Goal: Task Accomplishment & Management: Complete application form

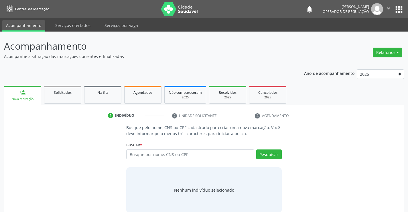
click at [158, 155] on input "text" at bounding box center [190, 154] width 128 height 10
type input "702808657607267"
click at [263, 153] on button "Pesquisar" at bounding box center [269, 154] width 26 height 10
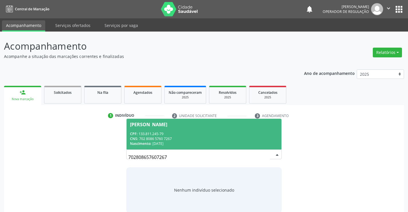
click at [169, 133] on div "CPF: 133.811.245-79" at bounding box center [204, 133] width 148 height 5
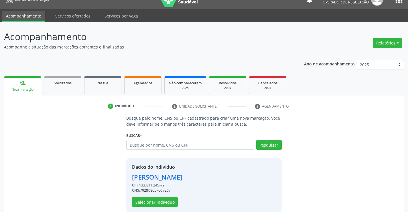
scroll to position [18, 0]
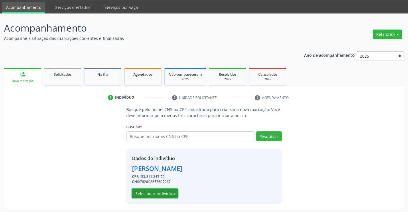
click at [155, 193] on button "Selecionar indivíduo" at bounding box center [155, 193] width 46 height 10
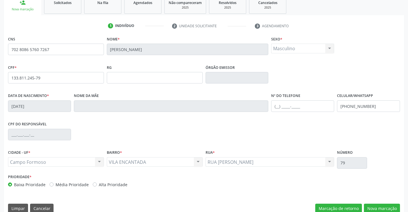
scroll to position [99, 0]
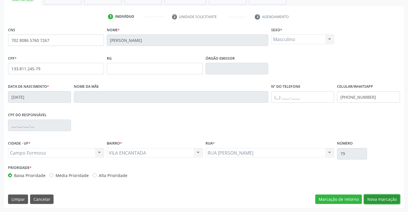
click at [378, 197] on button "Nova marcação" at bounding box center [382, 199] width 36 height 10
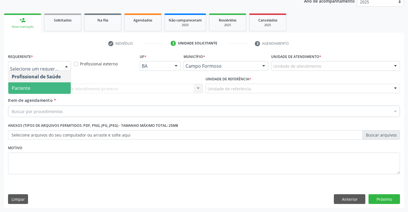
click at [31, 90] on span "Paciente" at bounding box center [39, 87] width 62 height 11
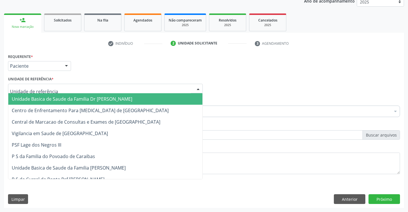
click at [86, 99] on span "Unidade Basica de Saude da Familia Dr [PERSON_NAME]" at bounding box center [72, 99] width 121 height 6
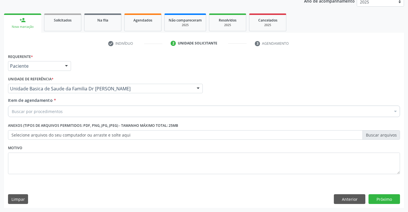
click at [68, 112] on div "Buscar por procedimentos" at bounding box center [204, 110] width 392 height 11
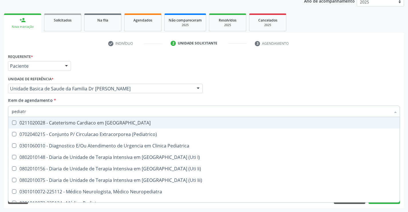
type input "pediatra"
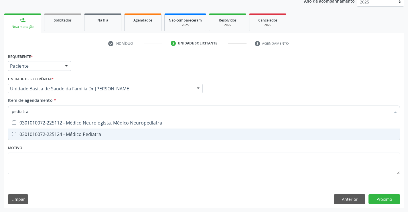
click at [73, 132] on div "0301010072-225124 - Médico Pediatra" at bounding box center [204, 134] width 385 height 5
checkbox Pediatra "true"
click at [381, 196] on div "Requerente * Paciente Profissional de Saúde Paciente Nenhum resultado encontrad…" at bounding box center [204, 130] width 400 height 156
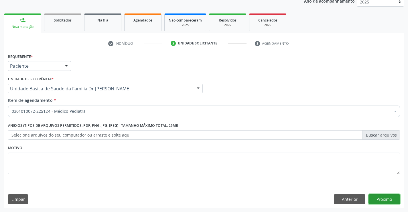
click at [382, 197] on button "Próximo" at bounding box center [385, 199] width 32 height 10
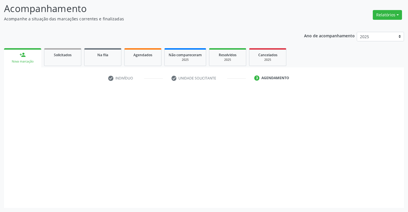
scroll to position [38, 0]
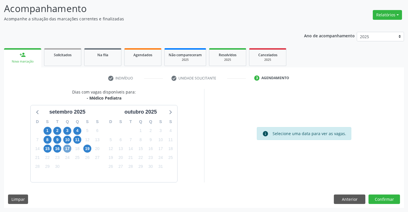
click at [67, 149] on span "17" at bounding box center [67, 148] width 8 height 8
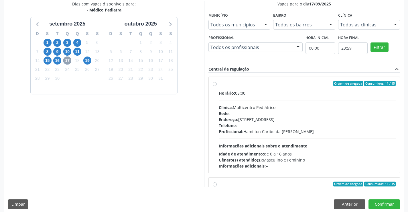
scroll to position [131, 0]
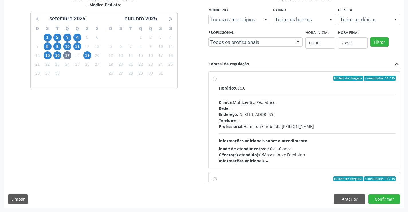
click at [271, 84] on label "Ordem de chegada Consumidos: 11 / 15 Horário: 08:00 Clínica: Multicentro Pediát…" at bounding box center [307, 120] width 177 height 88
click at [217, 81] on input "Ordem de chegada Consumidos: 11 / 15 Horário: 08:00 Clínica: Multicentro Pediát…" at bounding box center [215, 78] width 4 height 5
radio input "true"
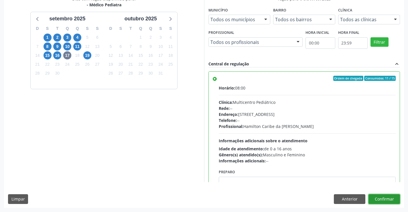
click at [385, 197] on button "Confirmar" at bounding box center [385, 199] width 32 height 10
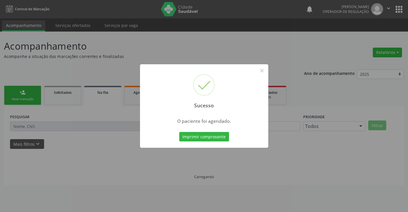
scroll to position [0, 0]
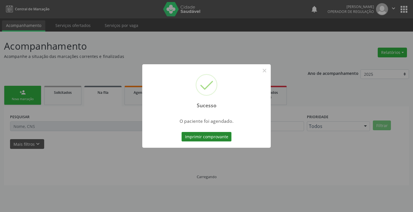
click at [205, 137] on button "Imprimir comprovante" at bounding box center [206, 137] width 50 height 10
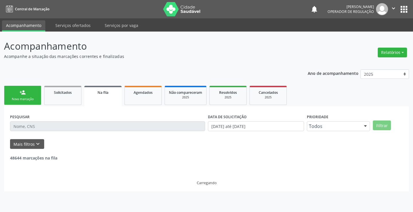
drag, startPoint x: 13, startPoint y: 93, endPoint x: 17, endPoint y: 91, distance: 4.1
click at [13, 93] on link "person_add Nova marcação" at bounding box center [22, 95] width 37 height 19
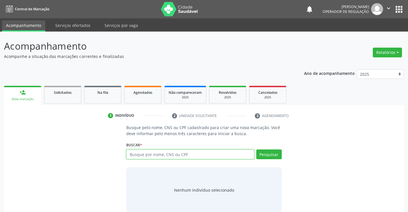
click at [186, 155] on input "text" at bounding box center [190, 154] width 128 height 10
type input "706004894700046"
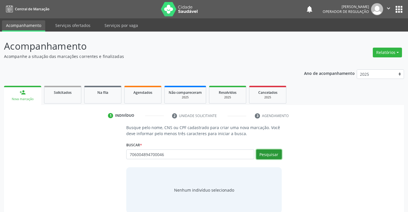
click at [272, 153] on button "Pesquisar" at bounding box center [269, 154] width 26 height 10
type input "706004894700046"
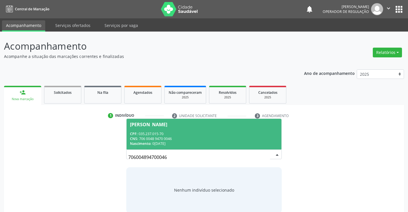
click at [154, 135] on div "CPF: 035.237.015-70" at bounding box center [204, 133] width 148 height 5
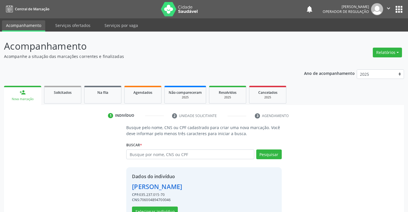
scroll to position [18, 0]
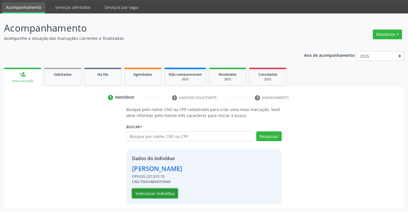
click at [154, 193] on button "Selecionar indivíduo" at bounding box center [155, 193] width 46 height 10
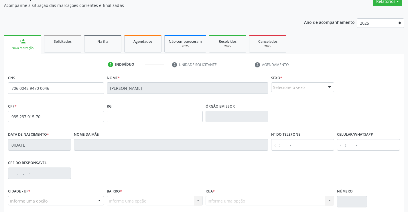
scroll to position [99, 0]
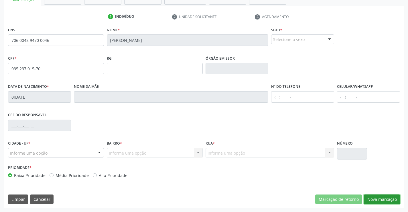
click at [382, 199] on button "Nova marcação" at bounding box center [382, 199] width 36 height 10
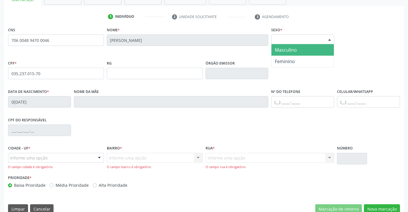
click at [302, 38] on div "Selecione o sexo" at bounding box center [302, 39] width 63 height 10
click at [297, 48] on span "Masculino" at bounding box center [303, 49] width 62 height 11
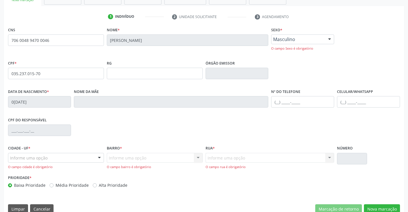
click at [80, 158] on div "Informe uma opção" at bounding box center [56, 158] width 96 height 10
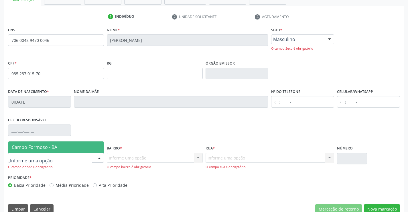
click at [81, 150] on span "Campo Formoso - BA" at bounding box center [55, 146] width 95 height 11
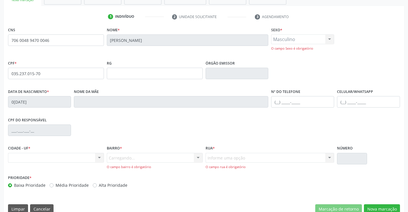
click at [131, 157] on div "Carregando... Nenhum resultado encontrado para: " " Nenhuma opção encontrada. D…" at bounding box center [155, 161] width 96 height 16
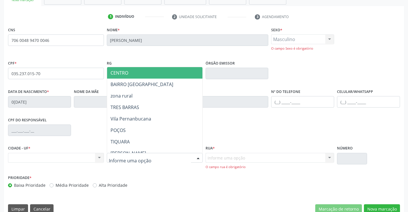
click at [146, 76] on span "CENTRO" at bounding box center [169, 72] width 124 height 11
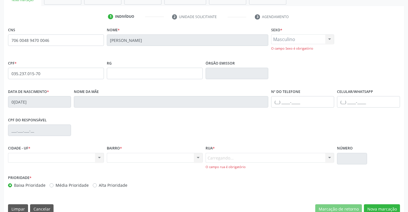
click at [228, 158] on div "Carregando... Nenhum resultado encontrado para: " " Nenhuma opção encontrada. D…" at bounding box center [270, 161] width 129 height 16
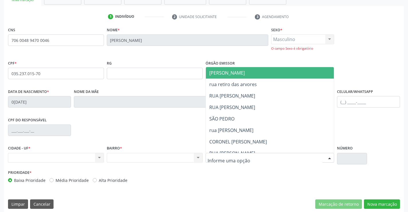
click at [248, 70] on span "[PERSON_NAME]" at bounding box center [275, 72] width 138 height 11
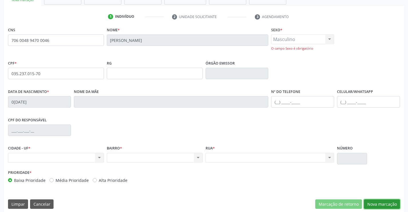
click at [373, 201] on button "Nova marcação" at bounding box center [382, 204] width 36 height 10
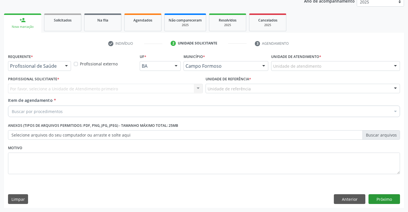
scroll to position [72, 0]
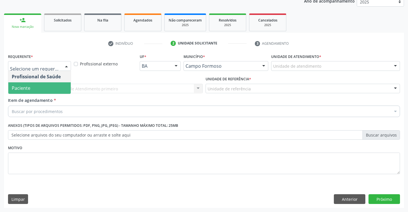
click at [26, 88] on span "Paciente" at bounding box center [21, 88] width 19 height 6
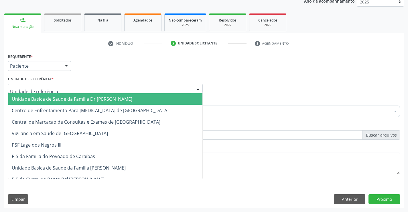
click at [49, 102] on span "Unidade Basica de Saude da Familia Dr [PERSON_NAME]" at bounding box center [72, 99] width 121 height 6
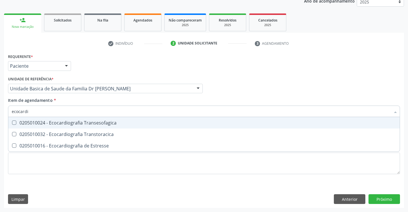
type input "ecocardio"
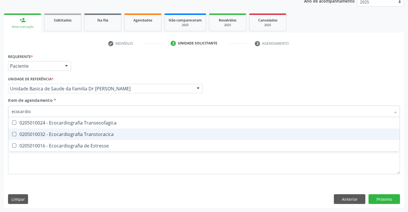
click at [72, 133] on div "0205010032 - Ecocardiografia Transtoracica" at bounding box center [204, 134] width 385 height 5
checkbox Transtoracica "true"
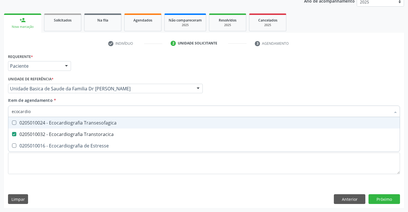
click at [77, 99] on div "Item de agendamento * ecocardio Desfazer seleção 0205010024 - Ecocardiografia T…" at bounding box center [204, 106] width 392 height 18
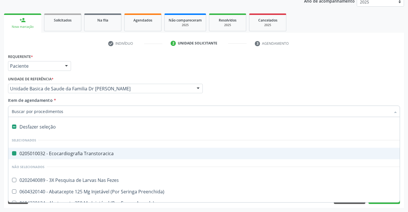
type input "u"
checkbox Transtoracica "false"
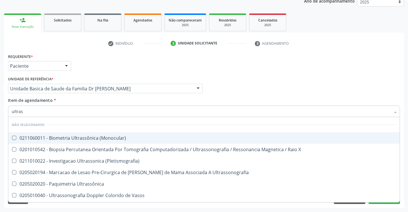
type input "ultrass"
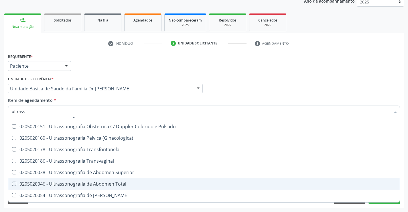
scroll to position [143, 0]
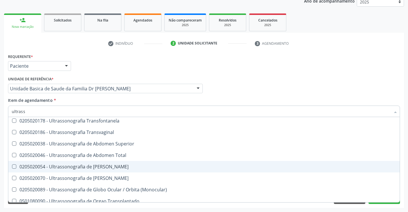
click at [139, 165] on div "0205020054 - Ultrassonografia de [PERSON_NAME]" at bounding box center [204, 166] width 385 height 5
checkbox Urinario "true"
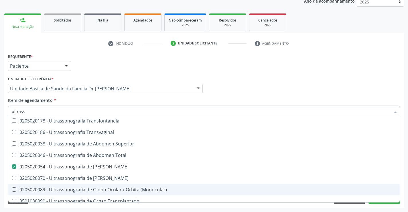
click at [406, 186] on div "Acompanhamento Acompanhe a situação das marcações correntes e finalizadas Relat…" at bounding box center [204, 85] width 408 height 252
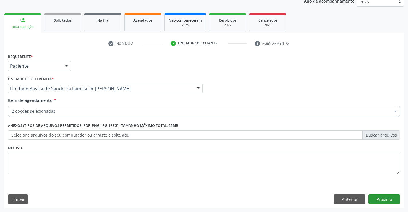
scroll to position [0, 0]
click at [386, 197] on button "Próximo" at bounding box center [385, 199] width 32 height 10
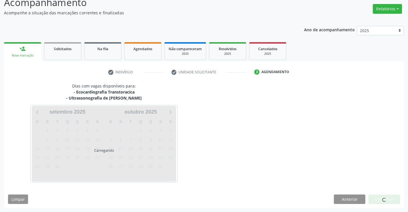
scroll to position [60, 0]
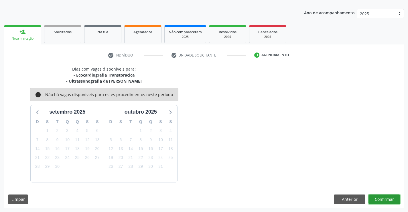
click at [386, 197] on button "Confirmar" at bounding box center [385, 199] width 32 height 10
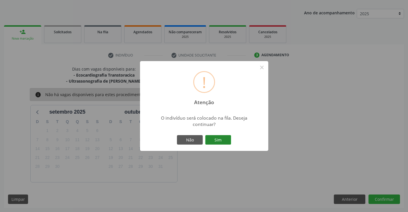
click at [217, 137] on button "Sim" at bounding box center [218, 140] width 26 height 10
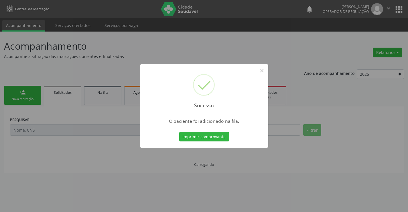
scroll to position [0, 0]
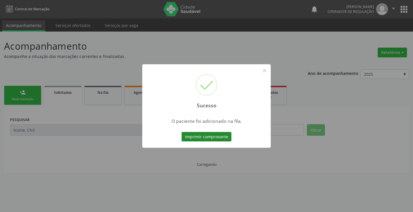
click at [211, 136] on button "Imprimir comprovante" at bounding box center [206, 137] width 50 height 10
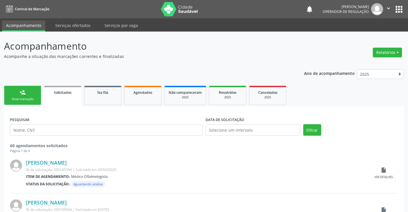
click at [22, 94] on div "person_add" at bounding box center [22, 92] width 6 height 6
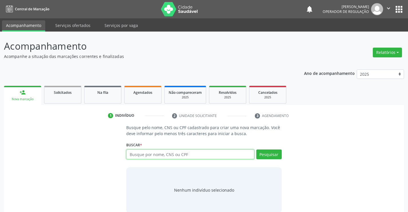
click at [181, 156] on input "text" at bounding box center [190, 154] width 128 height 10
type input "706102884524730"
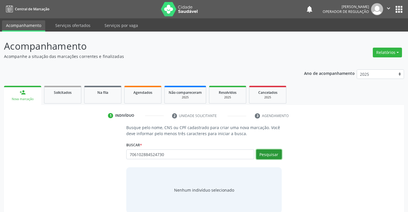
click at [271, 153] on button "Pesquisar" at bounding box center [269, 154] width 26 height 10
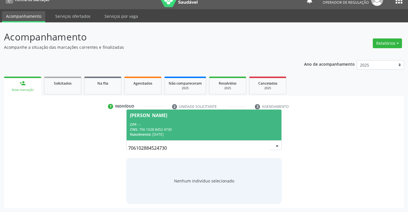
click at [178, 125] on div "CPF: --" at bounding box center [204, 124] width 148 height 5
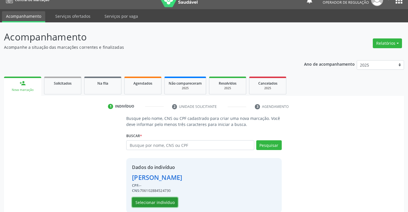
click at [159, 203] on button "Selecionar indivíduo" at bounding box center [155, 202] width 46 height 10
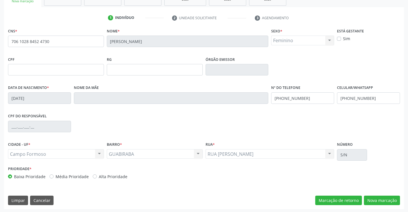
scroll to position [99, 0]
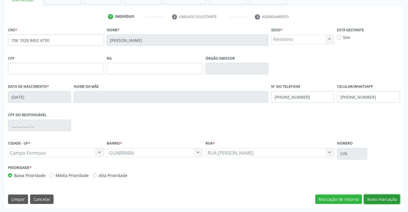
click at [377, 198] on button "Nova marcação" at bounding box center [382, 199] width 36 height 10
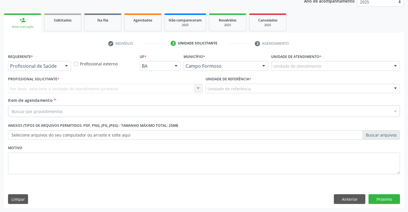
scroll to position [72, 0]
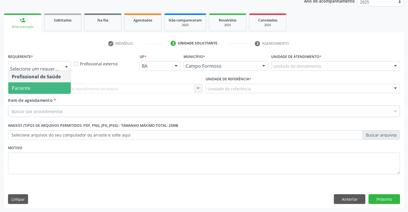
click at [31, 90] on span "Paciente" at bounding box center [39, 87] width 62 height 11
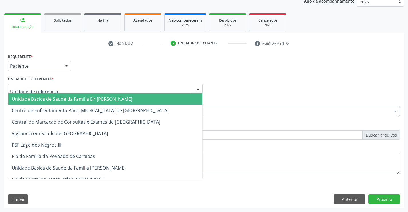
click at [41, 95] on span "Unidade Basica de Saude da Familia Dr [PERSON_NAME]" at bounding box center [105, 98] width 194 height 11
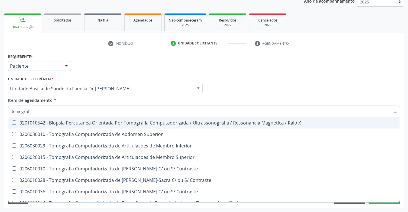
type input "tomografia"
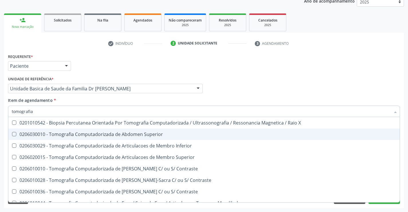
click at [154, 134] on div "0206030010 - Tomografia Computadorizada de Abdomen Superior" at bounding box center [204, 134] width 385 height 5
checkbox Superior "true"
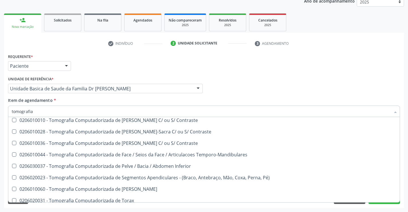
scroll to position [57, 0]
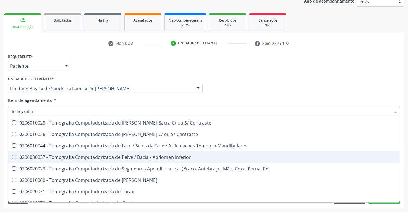
click at [145, 157] on div "0206030037 - Tomografia Computadorizada de Pelve / Bacia / Abdomen Inferior" at bounding box center [204, 157] width 385 height 5
checkbox Inferior "true"
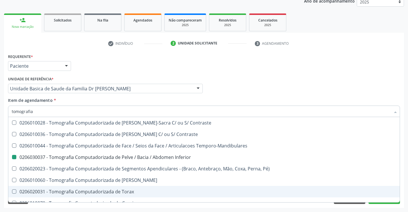
click at [407, 174] on div "Acompanhamento Acompanhe a situação das marcações correntes e finalizadas Relat…" at bounding box center [204, 85] width 408 height 252
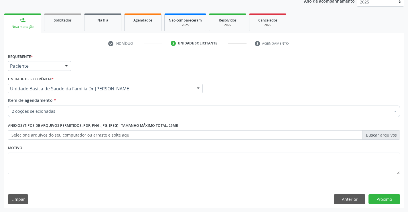
scroll to position [0, 0]
click at [385, 201] on button "Próximo" at bounding box center [385, 199] width 32 height 10
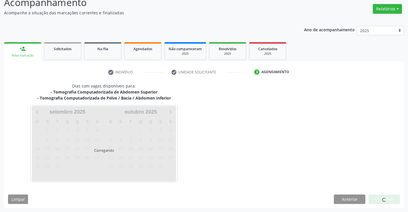
scroll to position [60, 0]
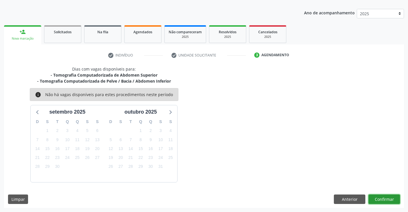
click at [381, 197] on button "Confirmar" at bounding box center [385, 199] width 32 height 10
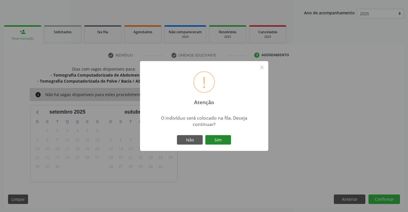
click at [217, 139] on button "Sim" at bounding box center [218, 140] width 26 height 10
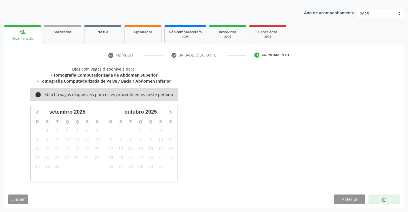
scroll to position [0, 0]
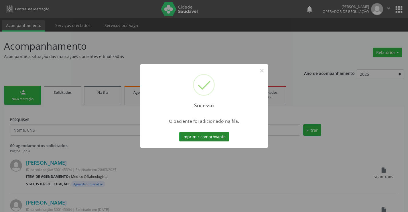
click at [212, 137] on button "Imprimir comprovante" at bounding box center [204, 137] width 50 height 10
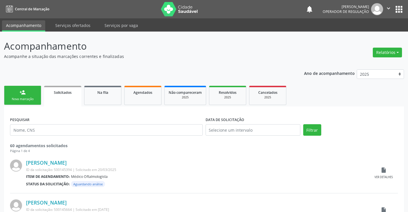
click at [33, 91] on link "person_add Nova marcação" at bounding box center [22, 95] width 37 height 19
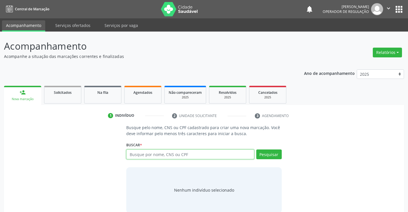
click at [181, 154] on input "text" at bounding box center [190, 154] width 128 height 10
type input "708206681421642"
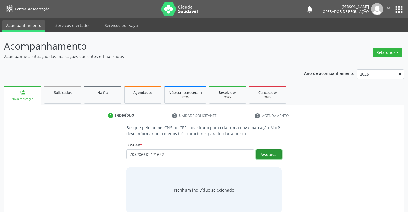
click at [269, 152] on button "Pesquisar" at bounding box center [269, 154] width 26 height 10
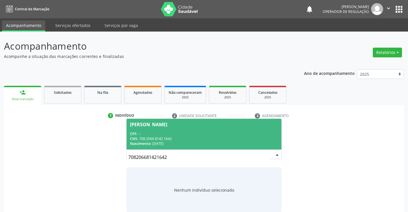
click at [190, 131] on span "[PERSON_NAME] CPF: -- CNS: 708 2066 8142 1642 Nascimento: 1[DATE]" at bounding box center [204, 134] width 155 height 31
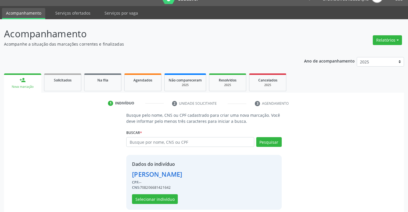
scroll to position [18, 0]
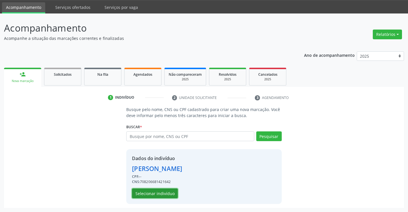
click at [164, 192] on button "Selecionar indivíduo" at bounding box center [155, 193] width 46 height 10
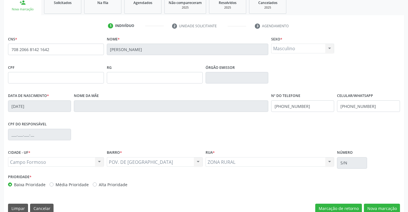
scroll to position [99, 0]
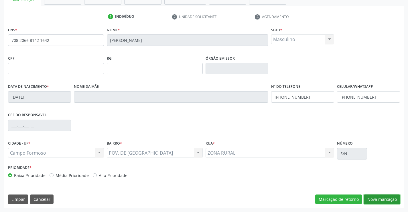
click at [375, 198] on button "Nova marcação" at bounding box center [382, 199] width 36 height 10
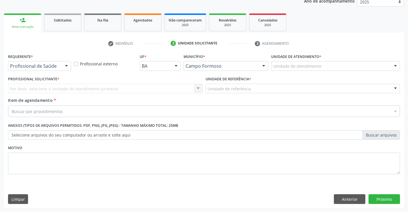
scroll to position [72, 0]
click at [39, 63] on div "Profissional de Saúde" at bounding box center [39, 66] width 63 height 10
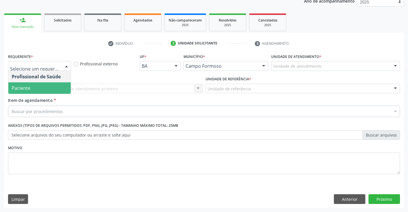
click at [36, 88] on span "Paciente" at bounding box center [39, 87] width 62 height 11
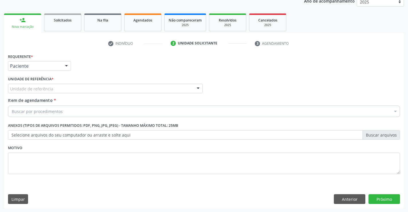
click at [42, 92] on div "Unidade de referência" at bounding box center [105, 89] width 195 height 10
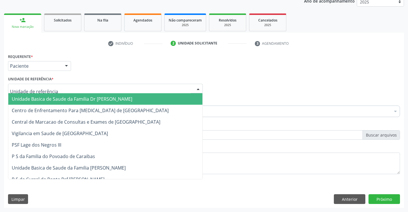
click at [58, 100] on span "Unidade Basica de Saude da Familia Dr [PERSON_NAME]" at bounding box center [72, 99] width 121 height 6
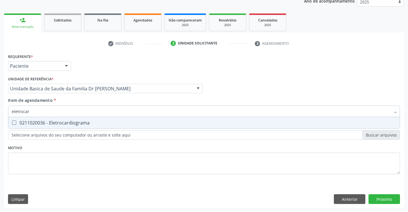
type input "eletrocard"
click at [71, 124] on div "0211020036 - Eletrocardiograma" at bounding box center [204, 122] width 385 height 5
checkbox Eletrocardiograma "true"
click at [75, 100] on div "Item de agendamento * eletrocard Desfazer seleção 0211020036 - Eletrocardiogram…" at bounding box center [204, 106] width 392 height 18
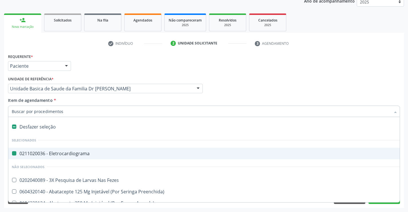
type input "u"
checkbox Eletrocardiograma "false"
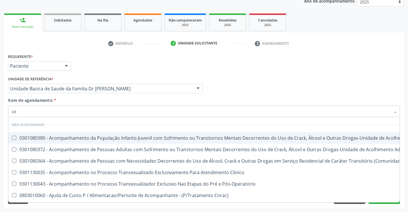
type input "usg"
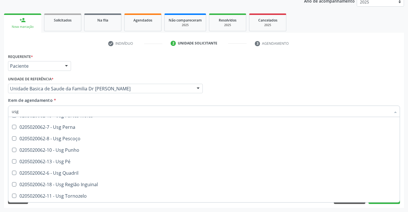
scroll to position [143, 0]
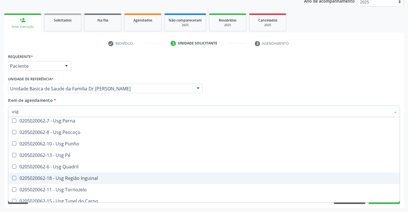
click at [104, 178] on div "0205020062-18 - Usg Região Inguinal" at bounding box center [204, 178] width 385 height 5
checkbox Inguinal "true"
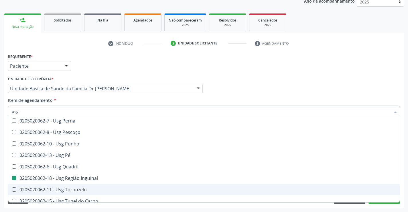
click at [403, 183] on div "Requerente * Paciente Profissional de Saúde Paciente Nenhum resultado encontrad…" at bounding box center [204, 130] width 400 height 156
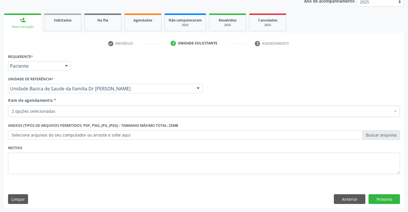
scroll to position [0, 0]
click at [381, 199] on button "Próximo" at bounding box center [385, 199] width 32 height 10
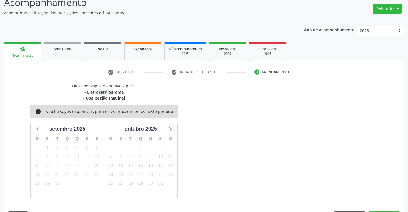
scroll to position [60, 0]
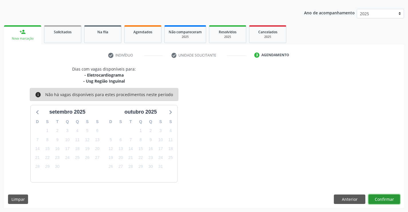
click at [381, 199] on button "Confirmar" at bounding box center [385, 199] width 32 height 10
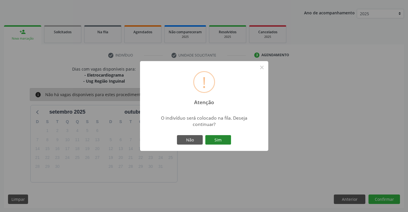
click at [213, 137] on button "Sim" at bounding box center [218, 140] width 26 height 10
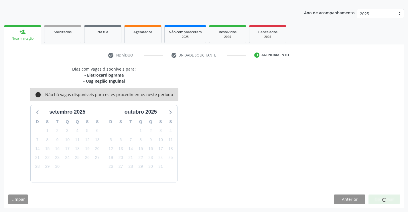
scroll to position [0, 0]
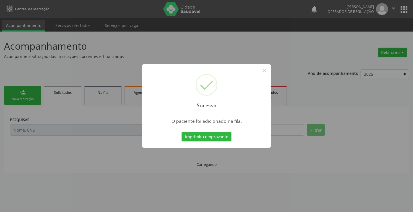
click at [213, 137] on button "Imprimir comprovante" at bounding box center [206, 137] width 50 height 10
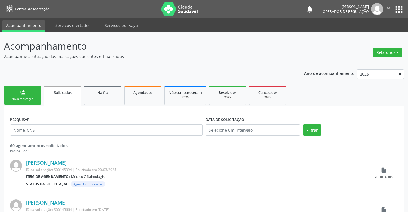
click at [28, 95] on link "person_add Nova marcação" at bounding box center [22, 95] width 37 height 19
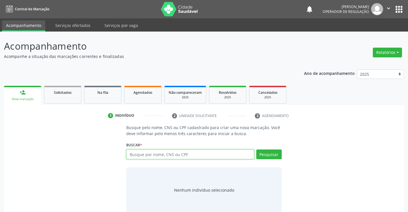
click at [191, 156] on input "text" at bounding box center [190, 154] width 128 height 10
click at [165, 156] on input "text" at bounding box center [190, 154] width 128 height 10
click at [164, 156] on input "text" at bounding box center [190, 154] width 128 height 10
type input "708202691790841"
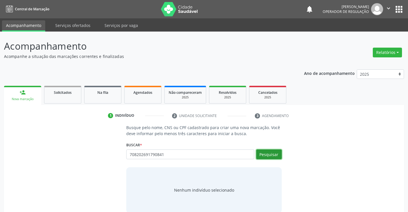
click at [268, 153] on button "Pesquisar" at bounding box center [269, 154] width 26 height 10
type input "708202691790841"
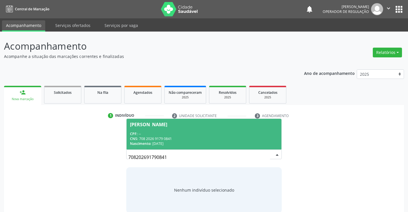
click at [170, 132] on div "CPF: --" at bounding box center [204, 133] width 148 height 5
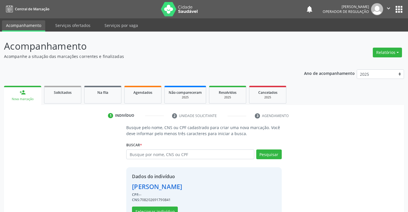
scroll to position [18, 0]
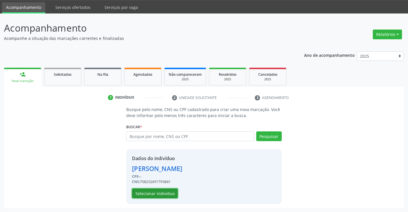
click at [162, 190] on button "Selecionar indivíduo" at bounding box center [155, 193] width 46 height 10
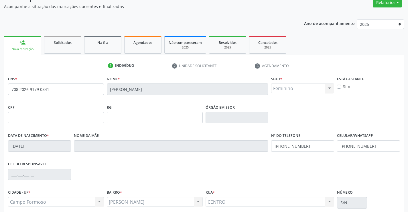
scroll to position [99, 0]
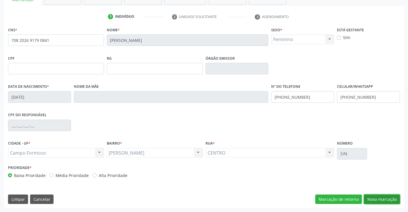
click at [381, 197] on button "Nova marcação" at bounding box center [382, 199] width 36 height 10
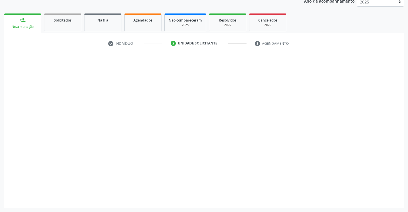
scroll to position [72, 0]
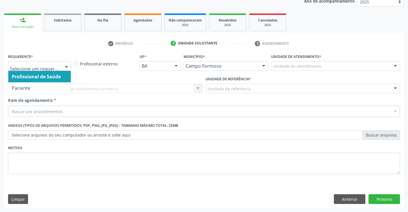
click at [52, 62] on div at bounding box center [39, 66] width 63 height 10
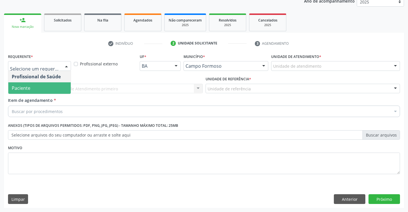
click at [35, 86] on span "Paciente" at bounding box center [39, 87] width 62 height 11
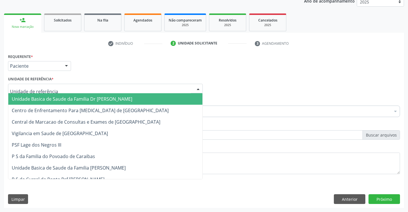
click at [70, 97] on span "Unidade Basica de Saude da Familia Dr [PERSON_NAME]" at bounding box center [72, 99] width 121 height 6
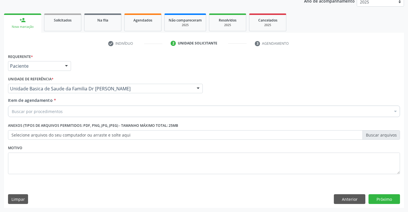
click at [74, 115] on div "Buscar por procedimentos" at bounding box center [204, 110] width 392 height 11
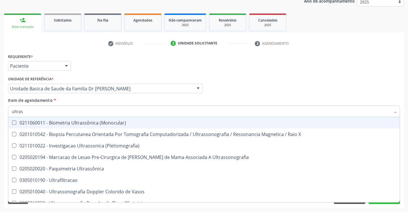
type input "ultrass"
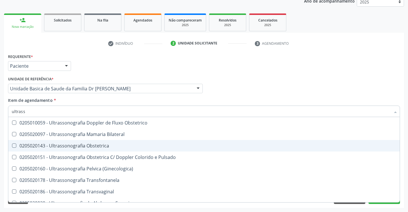
scroll to position [86, 0]
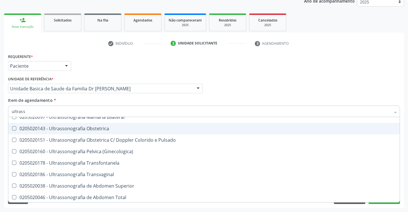
click at [126, 130] on div "0205020143 - Ultrassonografia Obstetrica" at bounding box center [204, 128] width 385 height 5
checkbox Obstetrica "true"
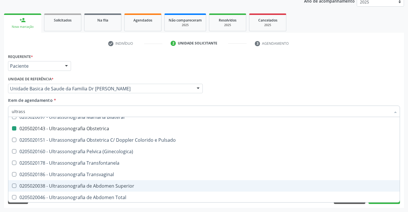
click at [407, 184] on div "Acompanhamento Acompanhe a situação das marcações correntes e finalizadas Relat…" at bounding box center [204, 85] width 408 height 252
checkbox X "true"
checkbox Obstetrica "false"
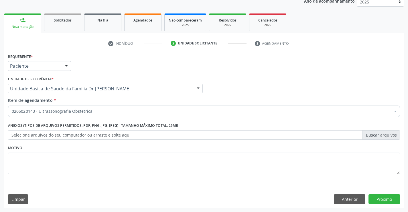
scroll to position [0, 0]
click at [385, 201] on button "Próximo" at bounding box center [385, 199] width 32 height 10
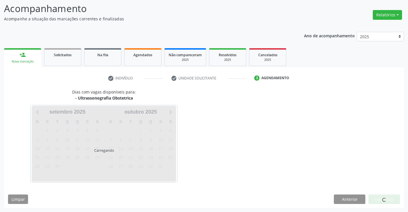
scroll to position [38, 0]
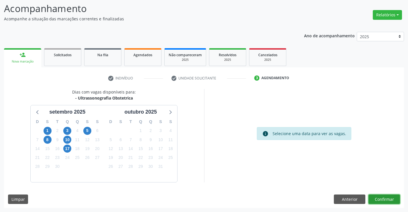
click at [385, 201] on button "Confirmar" at bounding box center [385, 199] width 32 height 10
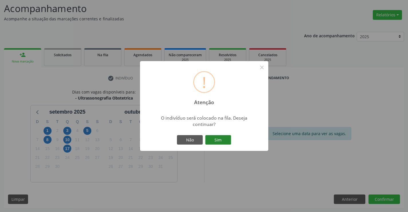
click at [218, 139] on button "Sim" at bounding box center [218, 140] width 26 height 10
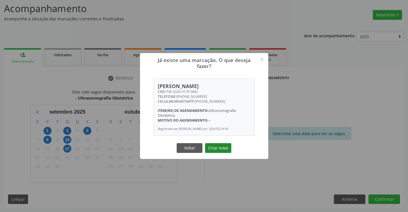
click at [213, 145] on button "Criar novo" at bounding box center [218, 148] width 26 height 10
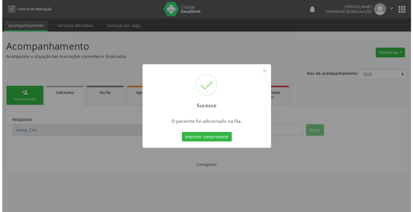
scroll to position [0, 0]
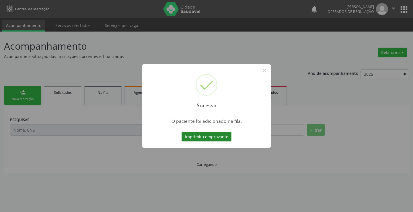
click at [214, 138] on button "Imprimir comprovante" at bounding box center [206, 137] width 50 height 10
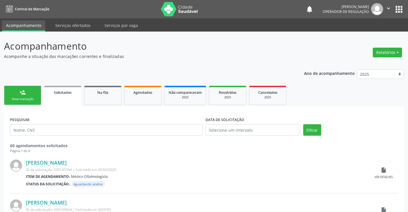
click at [26, 93] on link "person_add Nova marcação" at bounding box center [22, 95] width 37 height 19
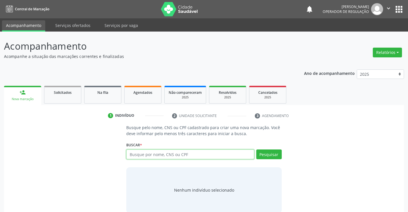
click at [191, 155] on input "text" at bounding box center [190, 154] width 128 height 10
click at [169, 156] on input "text" at bounding box center [190, 154] width 128 height 10
type input "700206995892626"
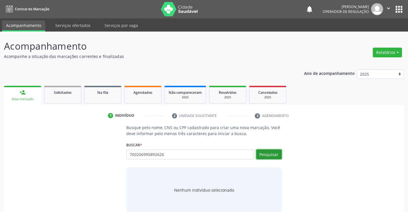
click at [272, 152] on button "Pesquisar" at bounding box center [269, 154] width 26 height 10
type input "700206995892626"
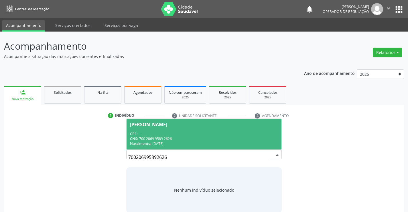
click at [172, 131] on div "CPF: --" at bounding box center [204, 133] width 148 height 5
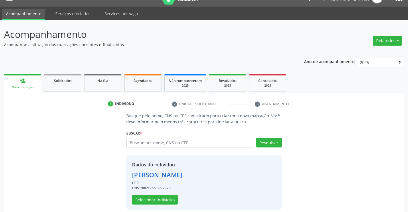
scroll to position [18, 0]
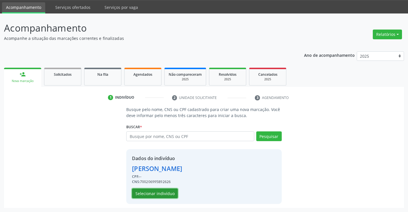
click at [148, 192] on button "Selecionar indivíduo" at bounding box center [155, 193] width 46 height 10
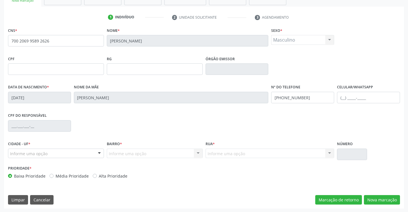
scroll to position [99, 0]
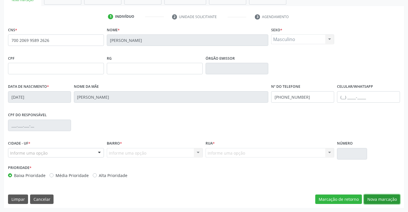
click at [378, 196] on button "Nova marcação" at bounding box center [382, 199] width 36 height 10
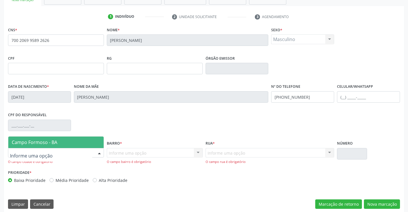
click at [54, 150] on div at bounding box center [56, 153] width 96 height 10
click at [54, 144] on span "Campo Formoso - BA" at bounding box center [35, 142] width 46 height 6
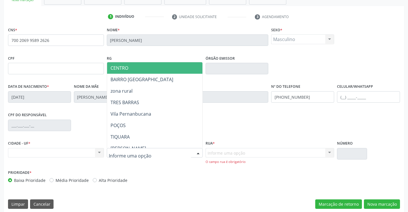
click at [135, 68] on span "CENTRO" at bounding box center [169, 67] width 124 height 11
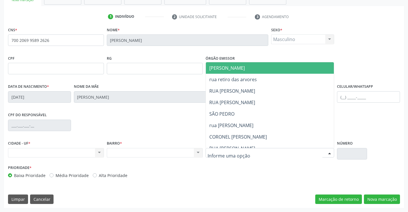
click at [245, 68] on span "[PERSON_NAME]" at bounding box center [275, 67] width 138 height 11
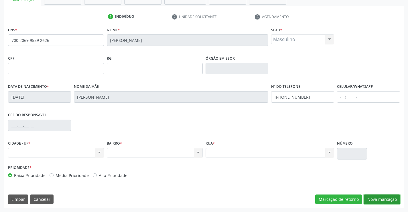
click at [382, 198] on button "Nova marcação" at bounding box center [382, 199] width 36 height 10
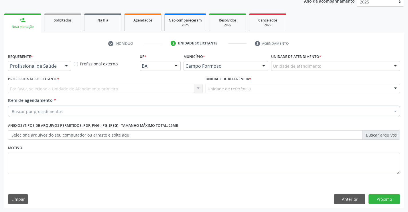
scroll to position [72, 0]
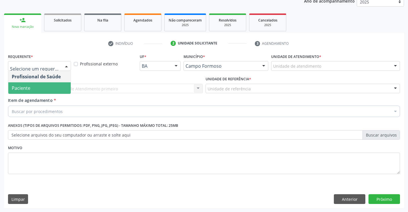
click at [32, 92] on span "Paciente" at bounding box center [39, 87] width 62 height 11
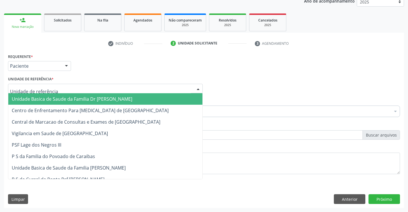
click at [46, 94] on span "Unidade Basica de Saude da Familia Dr [PERSON_NAME]" at bounding box center [105, 98] width 194 height 11
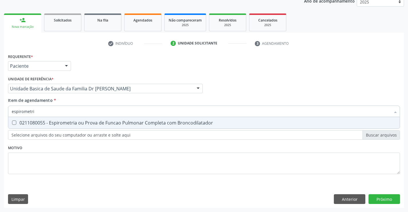
type input "espirometria"
click at [66, 123] on div "0211080055 - Espirometria ou Prova de Funcao Pulmonar Completa com Broncodilata…" at bounding box center [204, 122] width 385 height 5
checkbox Broncodilatador "true"
click at [382, 199] on div "Requerente * Paciente Profissional de Saúde Paciente Nenhum resultado encontrad…" at bounding box center [204, 130] width 400 height 156
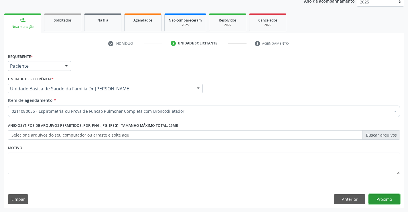
click at [382, 199] on button "Próximo" at bounding box center [385, 199] width 32 height 10
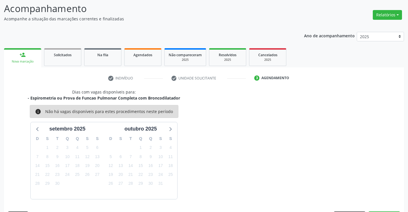
scroll to position [54, 0]
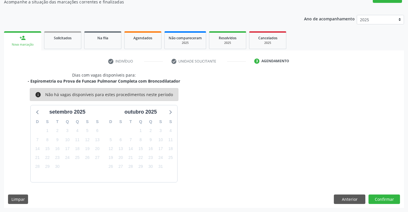
click at [382, 199] on div at bounding box center [385, 199] width 32 height 10
click at [382, 199] on button "Confirmar" at bounding box center [385, 199] width 32 height 10
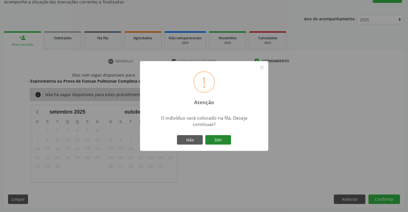
click at [219, 139] on button "Sim" at bounding box center [218, 140] width 26 height 10
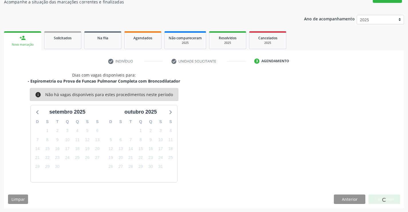
scroll to position [0, 0]
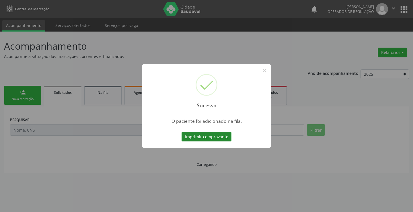
click at [215, 136] on button "Imprimir comprovante" at bounding box center [206, 137] width 50 height 10
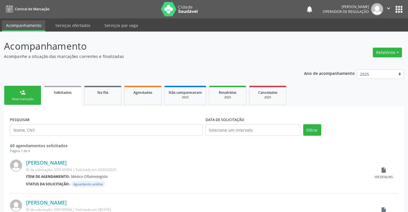
click at [32, 93] on link "person_add Nova marcação" at bounding box center [22, 95] width 37 height 19
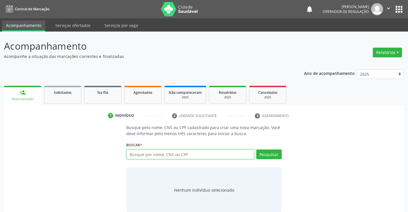
click at [174, 157] on input "text" at bounding box center [190, 154] width 128 height 10
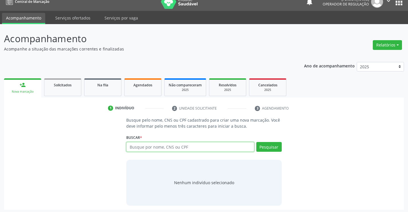
scroll to position [9, 0]
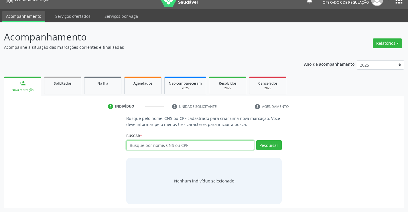
click at [198, 145] on input "text" at bounding box center [190, 145] width 128 height 10
type input "705408482815492"
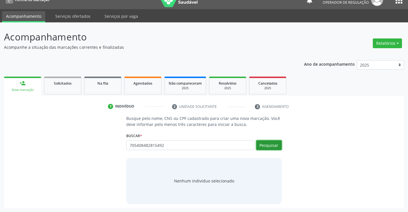
click at [272, 144] on button "Pesquisar" at bounding box center [269, 145] width 26 height 10
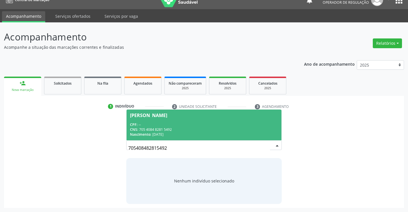
click at [268, 144] on input "705408482815492" at bounding box center [199, 147] width 142 height 11
click at [171, 120] on span "Fernando Ferreira Pajau CPF: -- CNS: 705 4084 8281 5492 Nascimento: 02/07/2018" at bounding box center [204, 124] width 155 height 31
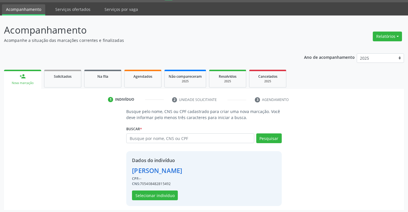
scroll to position [18, 0]
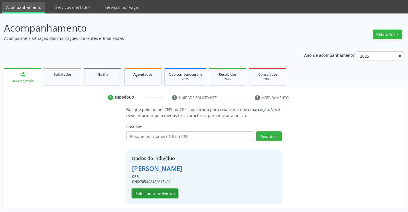
click at [158, 192] on button "Selecionar indivíduo" at bounding box center [155, 193] width 46 height 10
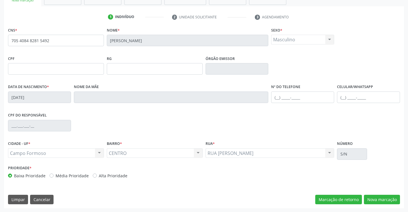
scroll to position [99, 0]
click at [377, 197] on button "Nova marcação" at bounding box center [382, 199] width 36 height 10
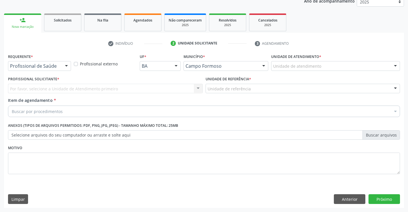
scroll to position [72, 0]
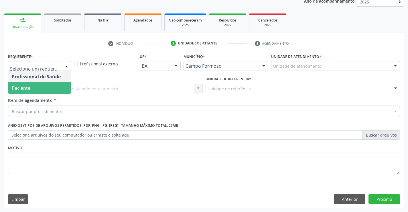
click at [46, 89] on span "Paciente" at bounding box center [39, 87] width 62 height 11
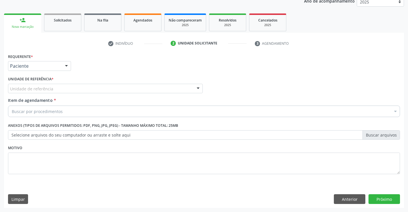
click at [49, 92] on div "Unidade de referência" at bounding box center [105, 89] width 195 height 10
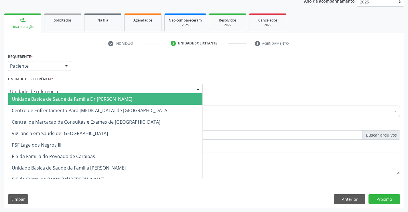
click at [62, 97] on span "Unidade Basica de Saude da Familia Dr [PERSON_NAME]" at bounding box center [72, 99] width 121 height 6
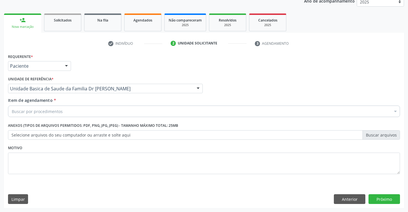
click at [67, 111] on div "Buscar por procedimentos" at bounding box center [204, 110] width 392 height 11
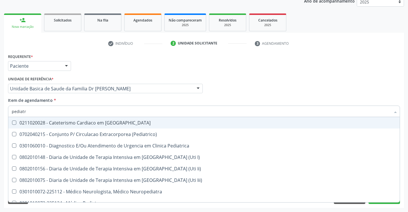
type input "pediatra"
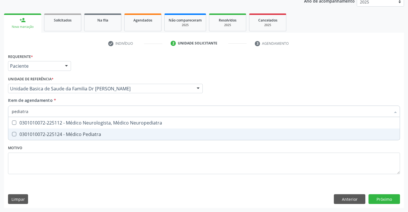
click at [91, 134] on div "0301010072-225124 - Médico Pediatra" at bounding box center [204, 134] width 385 height 5
checkbox Pediatra "true"
click at [385, 200] on div "Requerente * Paciente Profissional de Saúde Paciente Nenhum resultado encontrad…" at bounding box center [204, 130] width 400 height 156
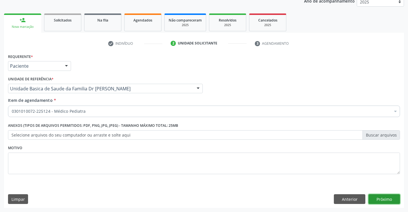
click at [385, 200] on button "Próximo" at bounding box center [385, 199] width 32 height 10
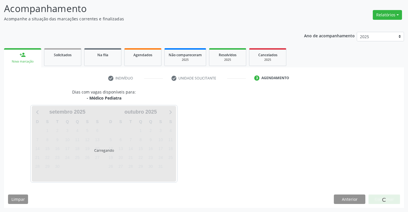
scroll to position [38, 0]
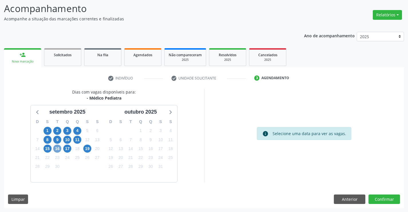
click at [59, 147] on span "16" at bounding box center [57, 148] width 8 height 8
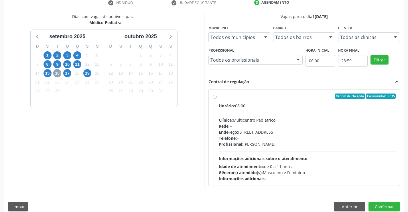
scroll to position [120, 0]
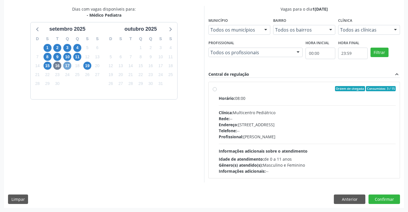
click at [65, 63] on span "17" at bounding box center [67, 66] width 8 height 8
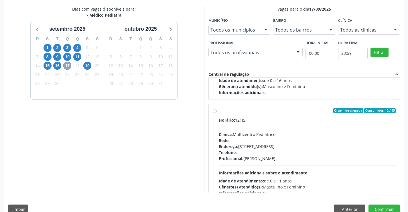
scroll to position [90, 0]
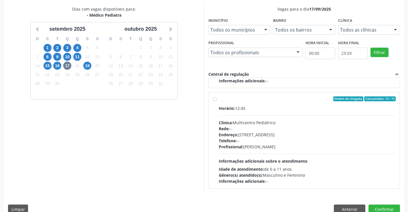
click at [258, 104] on label "Ordem de chegada Consumidos: 12 / 15 Horário: 12:45 Clínica: Multicentro Pediát…" at bounding box center [307, 140] width 177 height 88
click at [217, 101] on input "Ordem de chegada Consumidos: 12 / 15 Horário: 12:45 Clínica: Multicentro Pediát…" at bounding box center [215, 98] width 4 height 5
radio input "true"
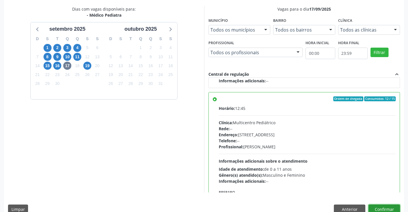
click at [381, 207] on button "Confirmar" at bounding box center [385, 209] width 32 height 10
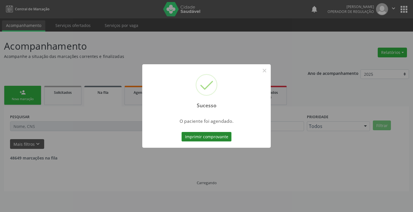
click at [214, 138] on button "Imprimir comprovante" at bounding box center [206, 137] width 50 height 10
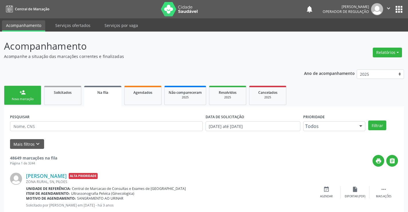
click at [26, 92] on link "person_add Nova marcação" at bounding box center [22, 95] width 37 height 19
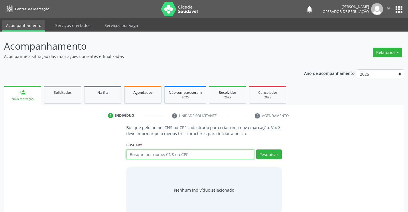
click at [193, 156] on input "text" at bounding box center [190, 154] width 128 height 10
type input "704702773782233"
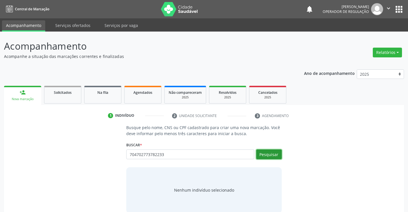
click at [273, 154] on button "Pesquisar" at bounding box center [269, 154] width 26 height 10
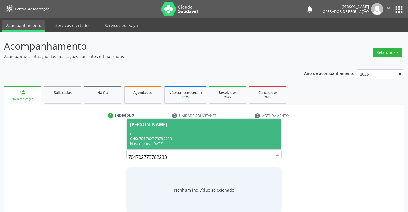
click at [180, 132] on div "CPF: --" at bounding box center [204, 133] width 148 height 5
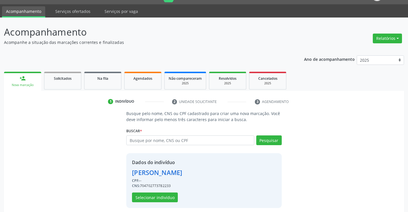
scroll to position [18, 0]
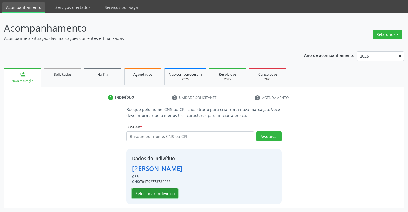
click at [150, 192] on button "Selecionar indivíduo" at bounding box center [155, 193] width 46 height 10
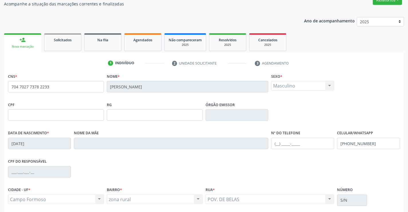
scroll to position [99, 0]
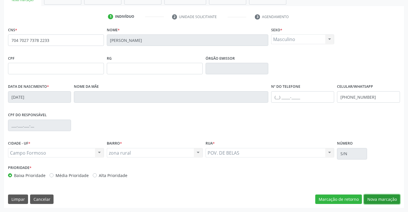
click at [382, 198] on button "Nova marcação" at bounding box center [382, 199] width 36 height 10
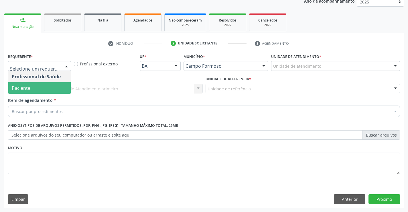
click at [39, 87] on span "Paciente" at bounding box center [39, 87] width 62 height 11
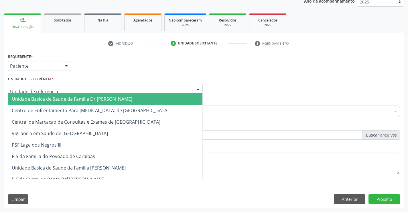
click at [51, 96] on span "Unidade Basica de Saude da Familia Dr [PERSON_NAME]" at bounding box center [72, 99] width 121 height 6
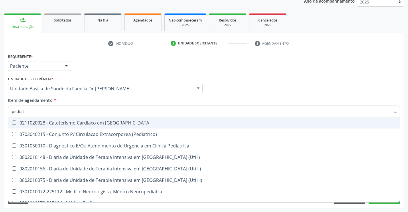
type input "pediatra"
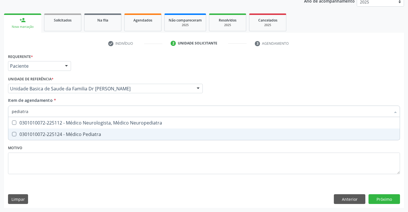
click at [64, 134] on div "0301010072-225124 - Médico Pediatra" at bounding box center [204, 134] width 385 height 5
checkbox Pediatra "true"
click at [389, 200] on div "Requerente * Paciente Profissional de Saúde Paciente Nenhum resultado encontrad…" at bounding box center [204, 130] width 400 height 156
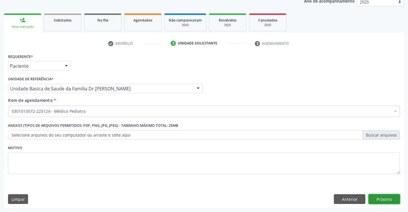
click at [387, 200] on button "Próximo" at bounding box center [385, 199] width 32 height 10
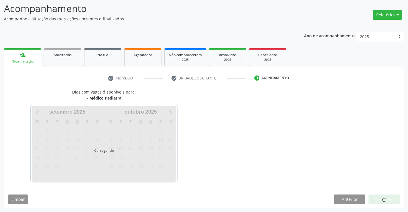
scroll to position [38, 0]
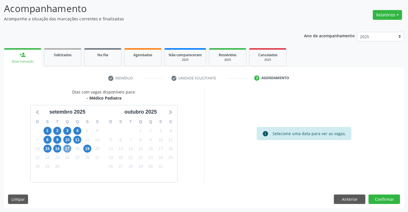
click at [71, 148] on span "17" at bounding box center [67, 148] width 8 height 8
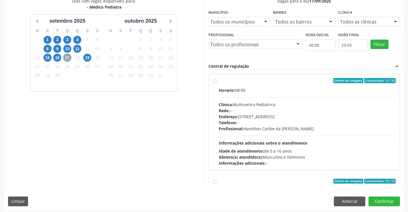
scroll to position [131, 0]
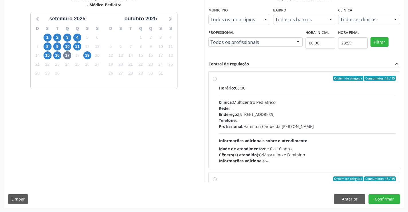
click at [267, 79] on div "Ordem de chegada Consumidos: 12 / 15" at bounding box center [307, 78] width 177 height 5
click at [217, 79] on input "Ordem de chegada Consumidos: 12 / 15 Horário: 08:00 Clínica: Multicentro Pediát…" at bounding box center [215, 78] width 4 height 5
radio input "true"
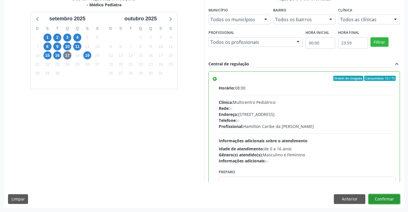
click at [379, 197] on button "Confirmar" at bounding box center [385, 199] width 32 height 10
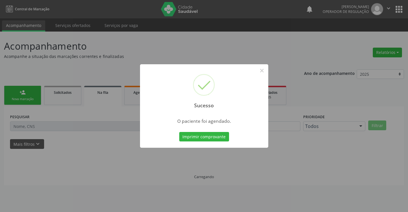
scroll to position [0, 0]
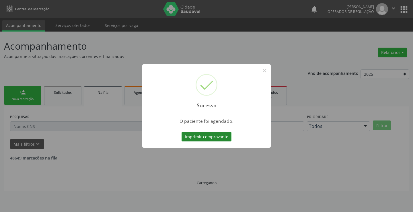
click at [208, 138] on button "Imprimir comprovante" at bounding box center [206, 137] width 50 height 10
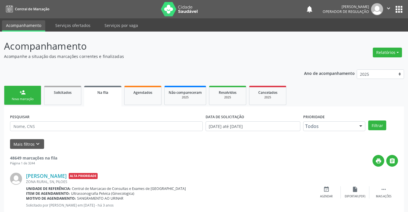
click at [29, 95] on link "person_add Nova marcação" at bounding box center [22, 95] width 37 height 19
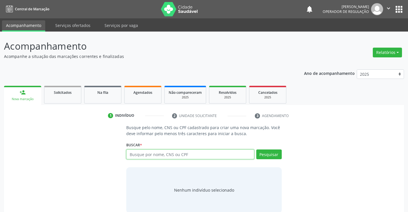
click at [183, 156] on input "text" at bounding box center [190, 154] width 128 height 10
type input "708508300448476"
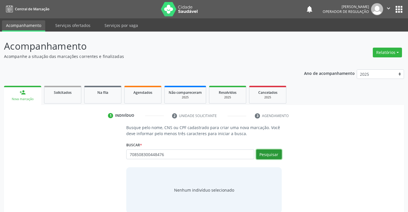
click at [271, 150] on button "Pesquisar" at bounding box center [269, 154] width 26 height 10
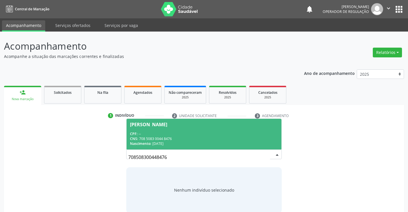
click at [183, 134] on div "CPF: --" at bounding box center [204, 133] width 148 height 5
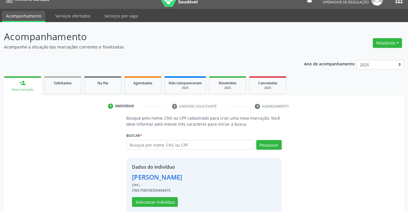
scroll to position [18, 0]
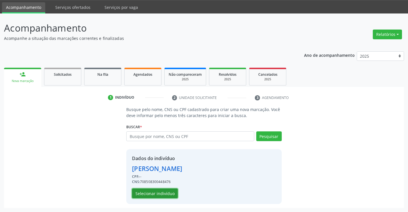
click at [162, 192] on button "Selecionar indivíduo" at bounding box center [155, 193] width 46 height 10
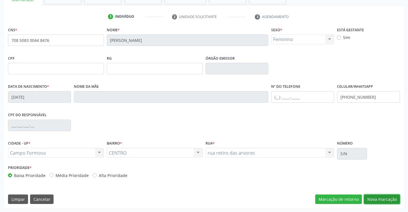
click at [377, 199] on button "Nova marcação" at bounding box center [382, 199] width 36 height 10
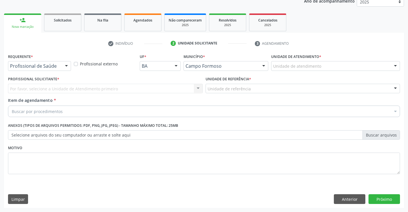
scroll to position [72, 0]
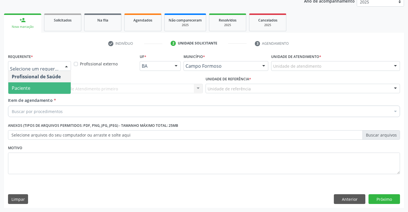
click at [28, 86] on span "Paciente" at bounding box center [21, 88] width 19 height 6
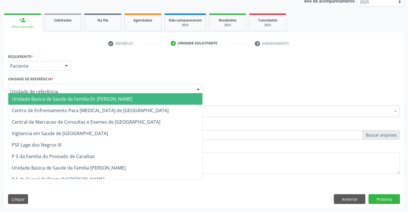
click at [42, 97] on span "Unidade Basica de Saude da Familia Dr [PERSON_NAME]" at bounding box center [72, 99] width 121 height 6
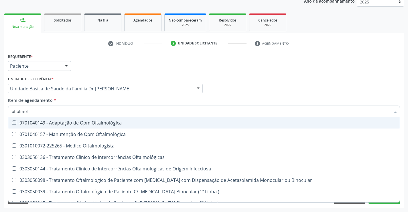
type input "oftalmolo"
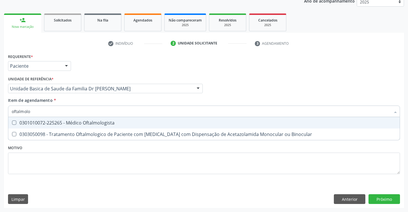
click at [73, 122] on div "0301010072-225265 - Médico Oftalmologista" at bounding box center [204, 122] width 385 height 5
checkbox Oftalmologista "true"
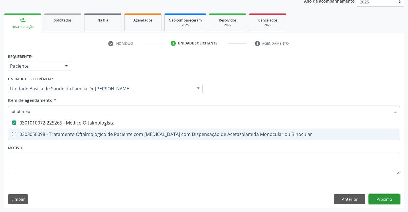
click at [381, 198] on div "Requerente * Paciente Profissional de Saúde Paciente Nenhum resultado encontrad…" at bounding box center [204, 130] width 400 height 156
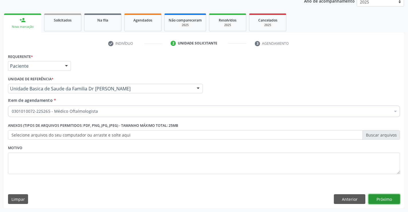
checkbox Oftalmologista "true"
click at [381, 198] on button "Próximo" at bounding box center [385, 199] width 32 height 10
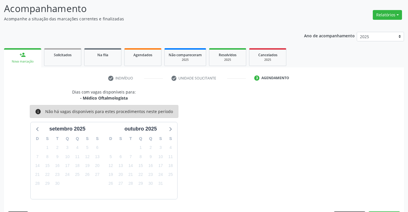
scroll to position [54, 0]
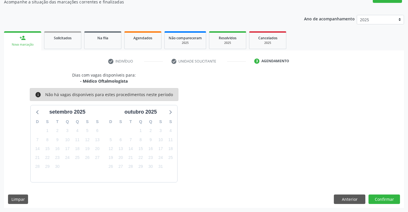
click at [381, 198] on div at bounding box center [385, 199] width 32 height 10
click at [381, 198] on button "Confirmar" at bounding box center [385, 199] width 32 height 10
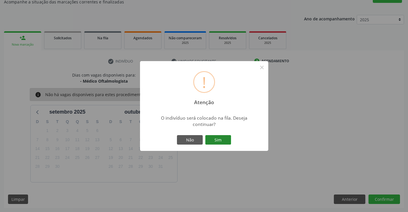
click at [214, 135] on button "Sim" at bounding box center [218, 140] width 26 height 10
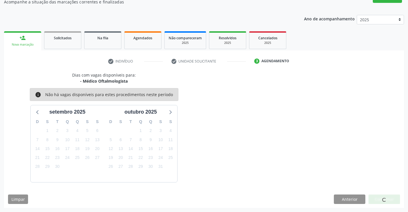
scroll to position [0, 0]
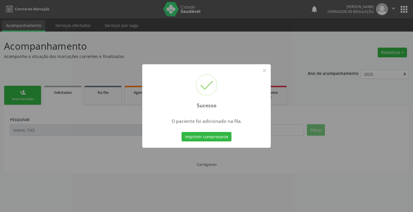
click at [214, 135] on button "Imprimir comprovante" at bounding box center [206, 137] width 50 height 10
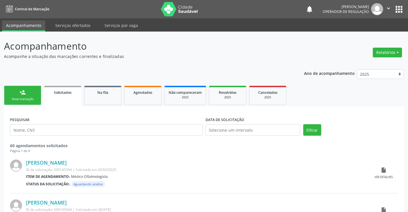
click at [29, 90] on link "person_add Nova marcação" at bounding box center [22, 95] width 37 height 19
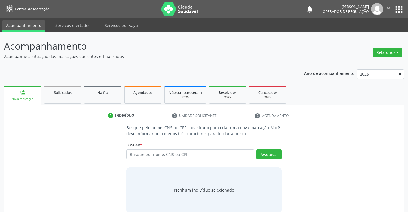
click at [387, 8] on icon "" at bounding box center [389, 8] width 6 height 6
click at [366, 34] on link "Sair" at bounding box center [374, 35] width 40 height 8
